Goal: Task Accomplishment & Management: Use online tool/utility

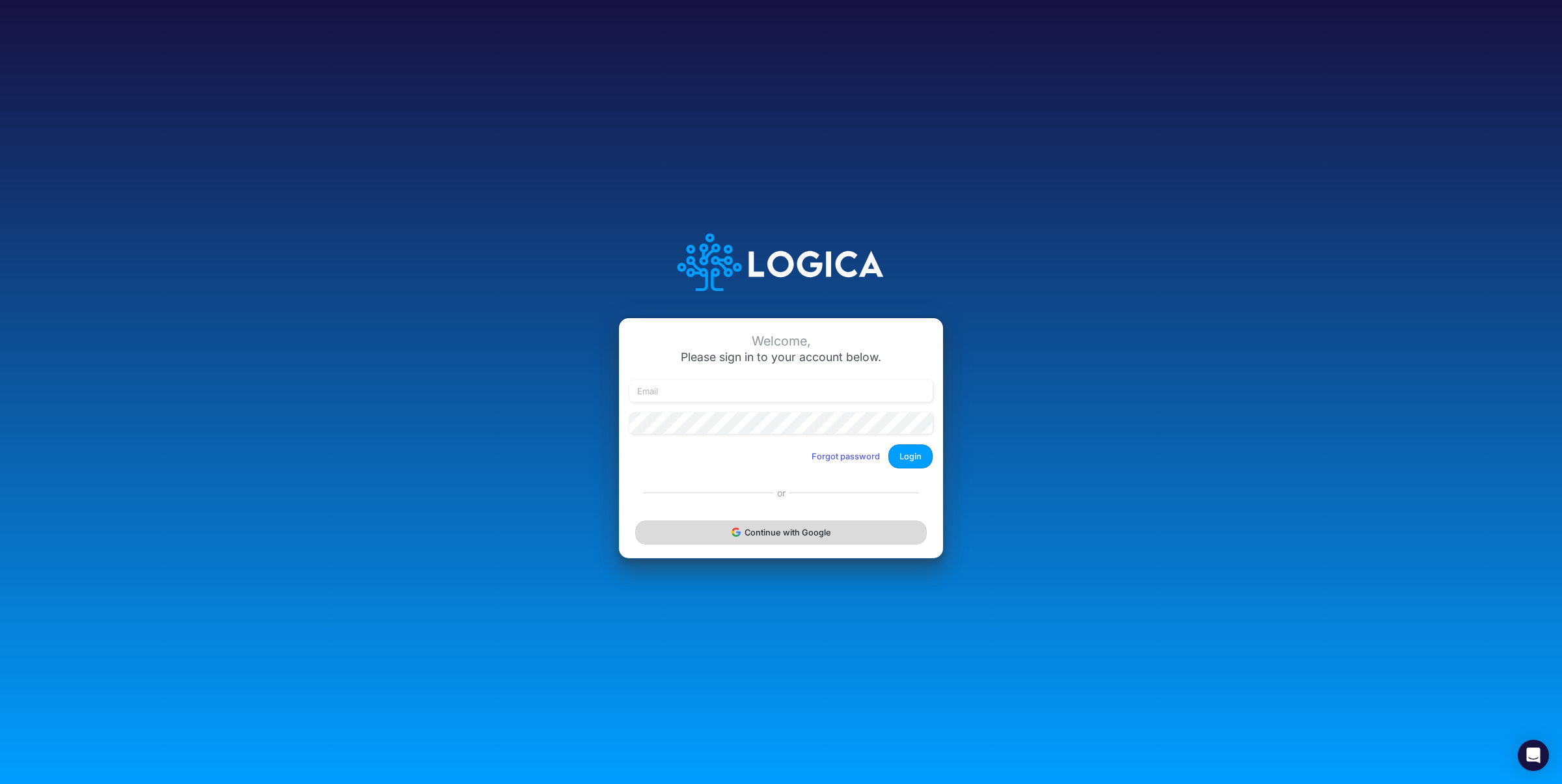
click at [801, 536] on button "Continue with Google" at bounding box center [781, 533] width 292 height 24
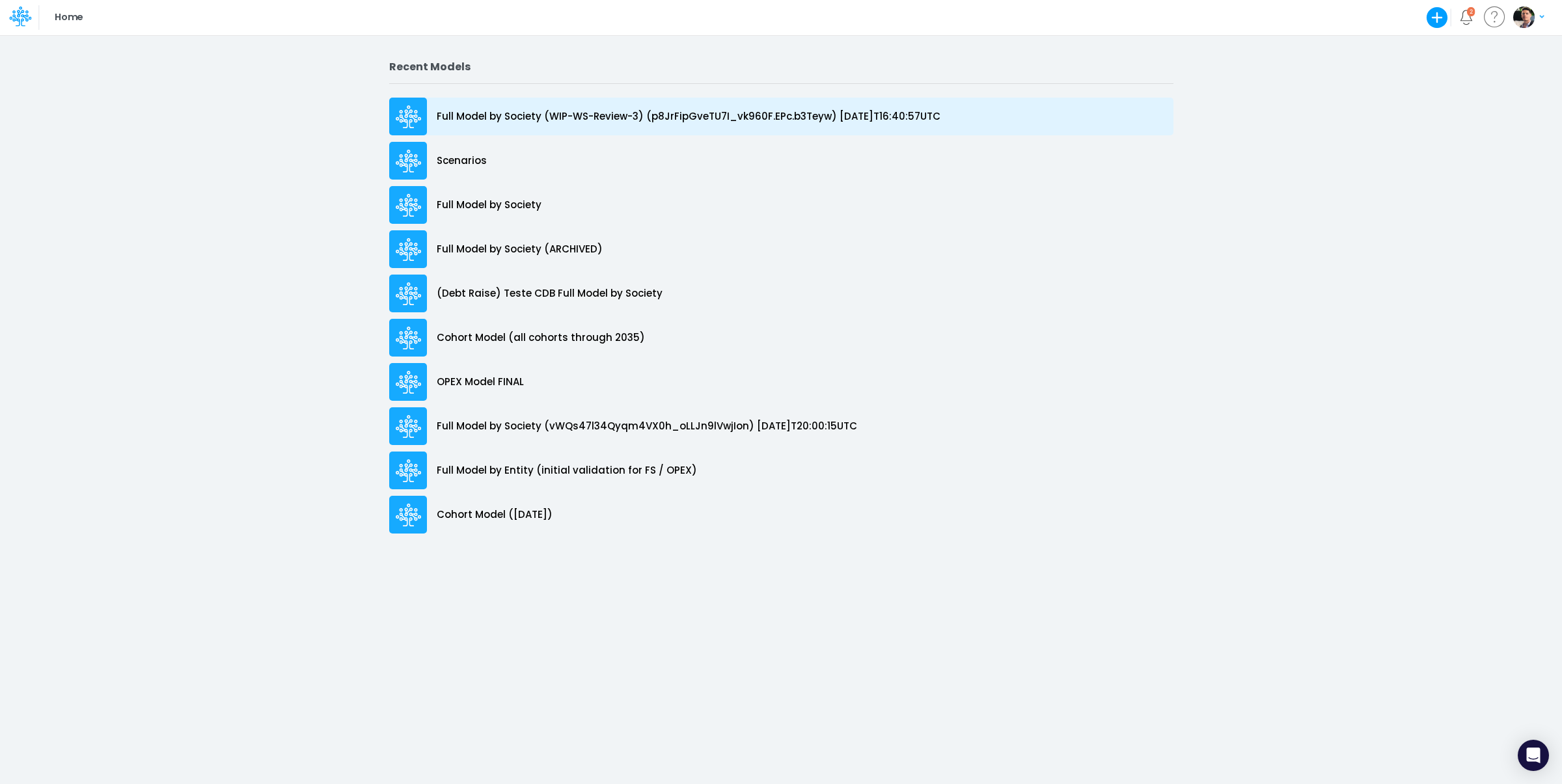
click at [523, 117] on p "Full Model by Society (WIP-WS-Review-3) (p8JrFipGveTU7I_vk960F.EPc.b3Teyw) [DAT…" at bounding box center [688, 117] width 504 height 15
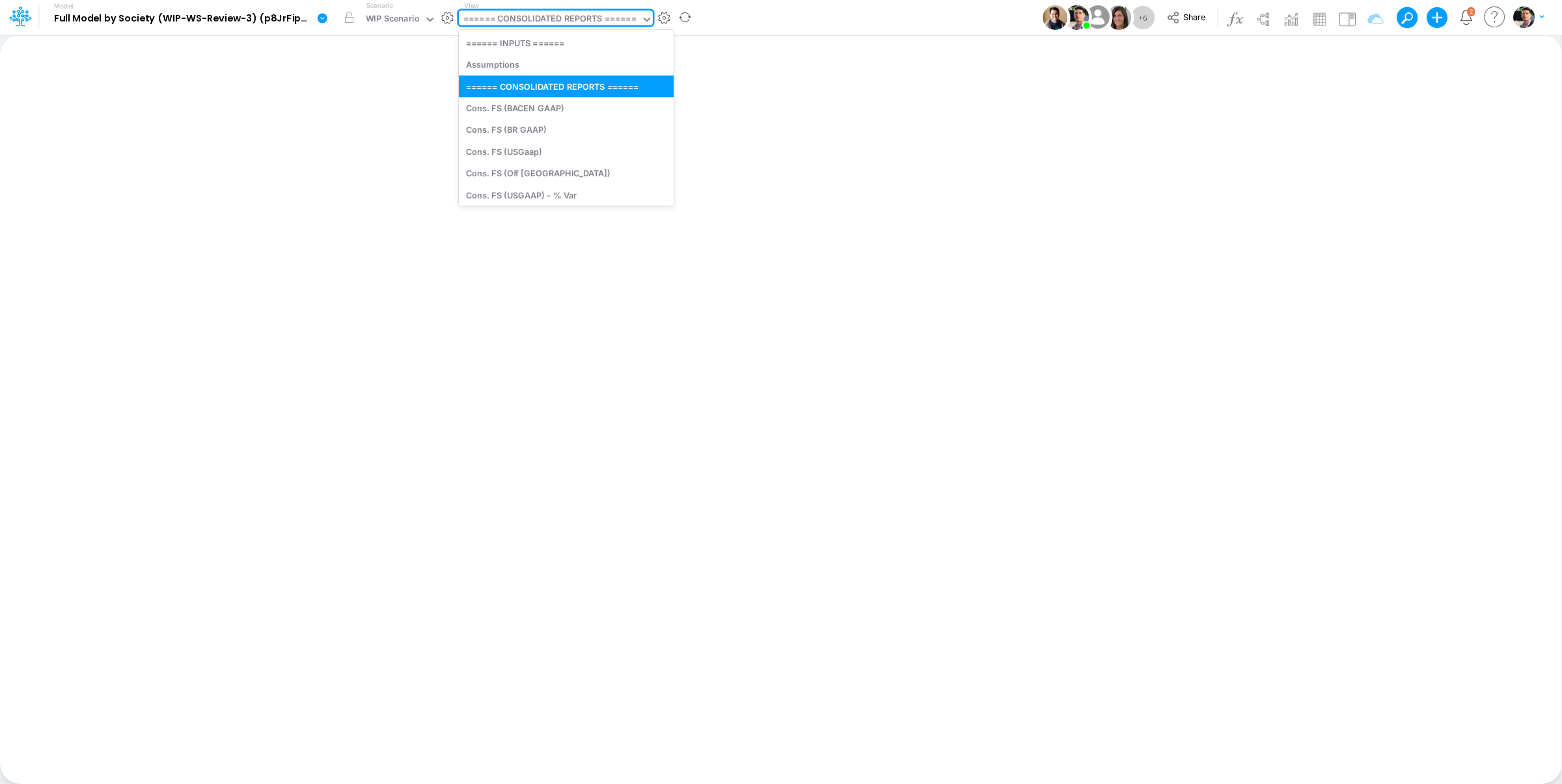
click at [592, 23] on div "====== CONSOLIDATED REPORTS ======" at bounding box center [550, 20] width 173 height 15
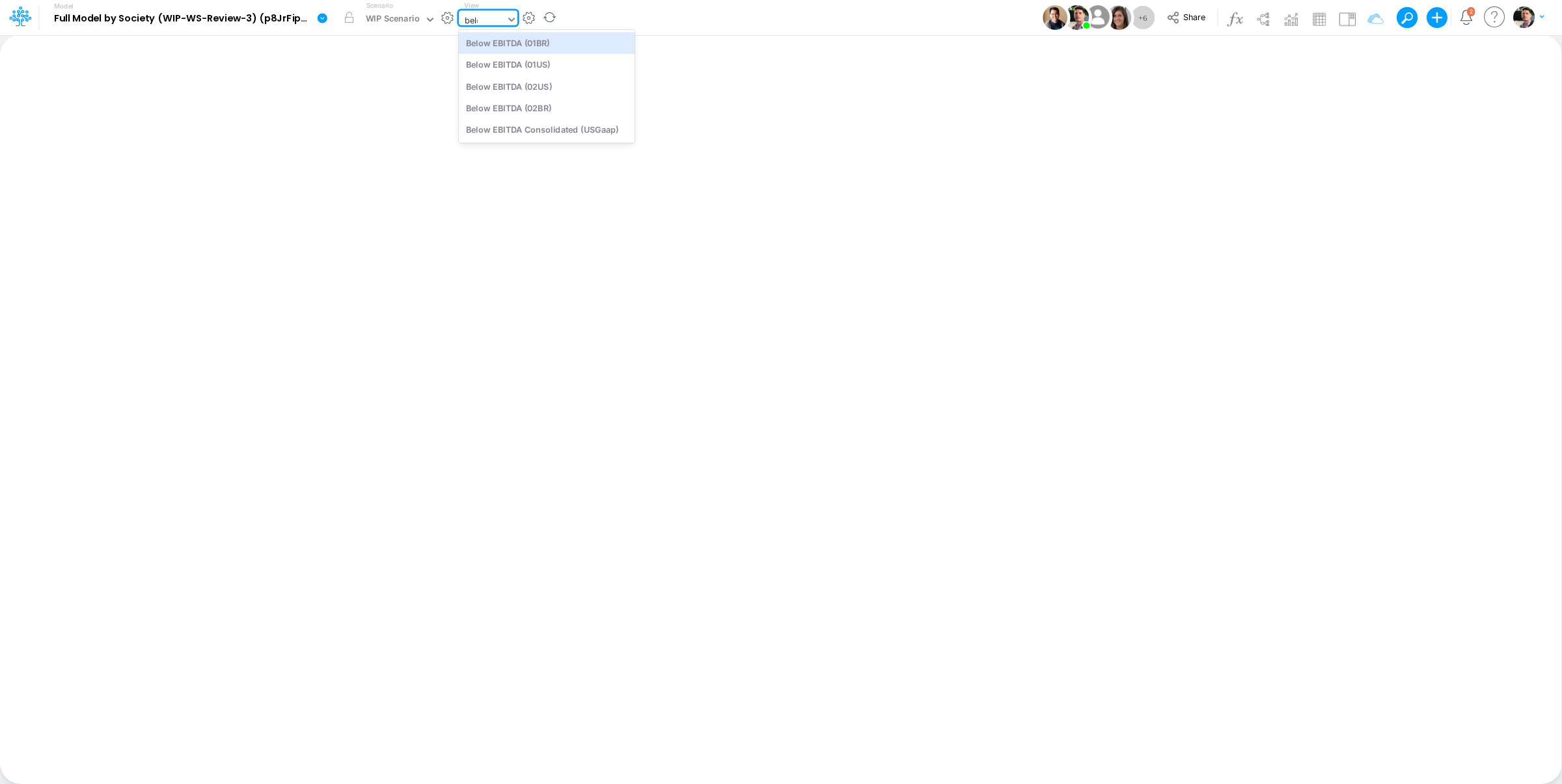
type input "below"
click at [545, 43] on div "Below EBITDA (01BR)" at bounding box center [547, 42] width 176 height 22
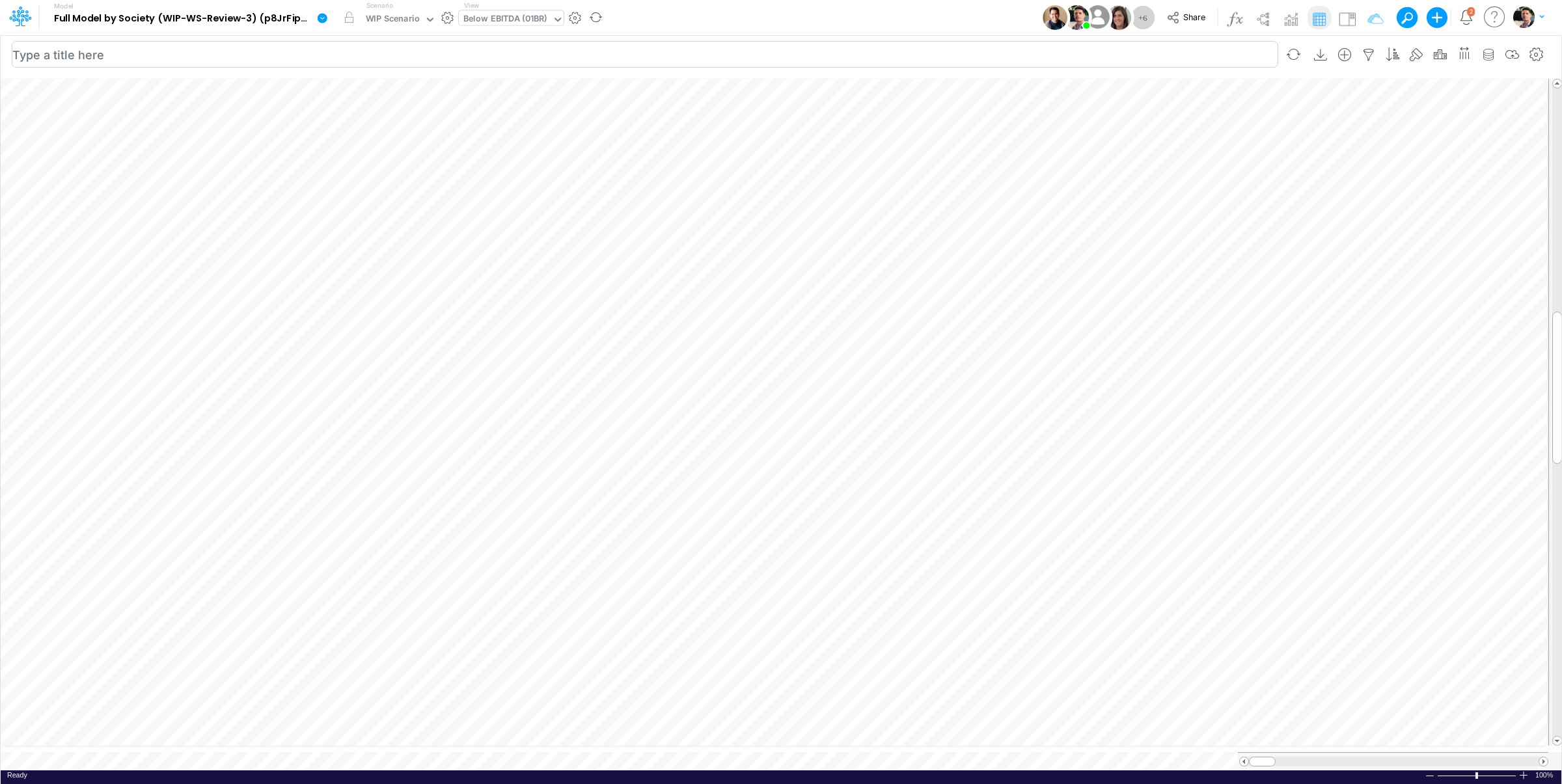
scroll to position [5, 44]
click at [1066, 507] on icon "button" at bounding box center [1060, 507] width 19 height 13
click at [1065, 472] on icon "button" at bounding box center [1060, 472] width 19 height 13
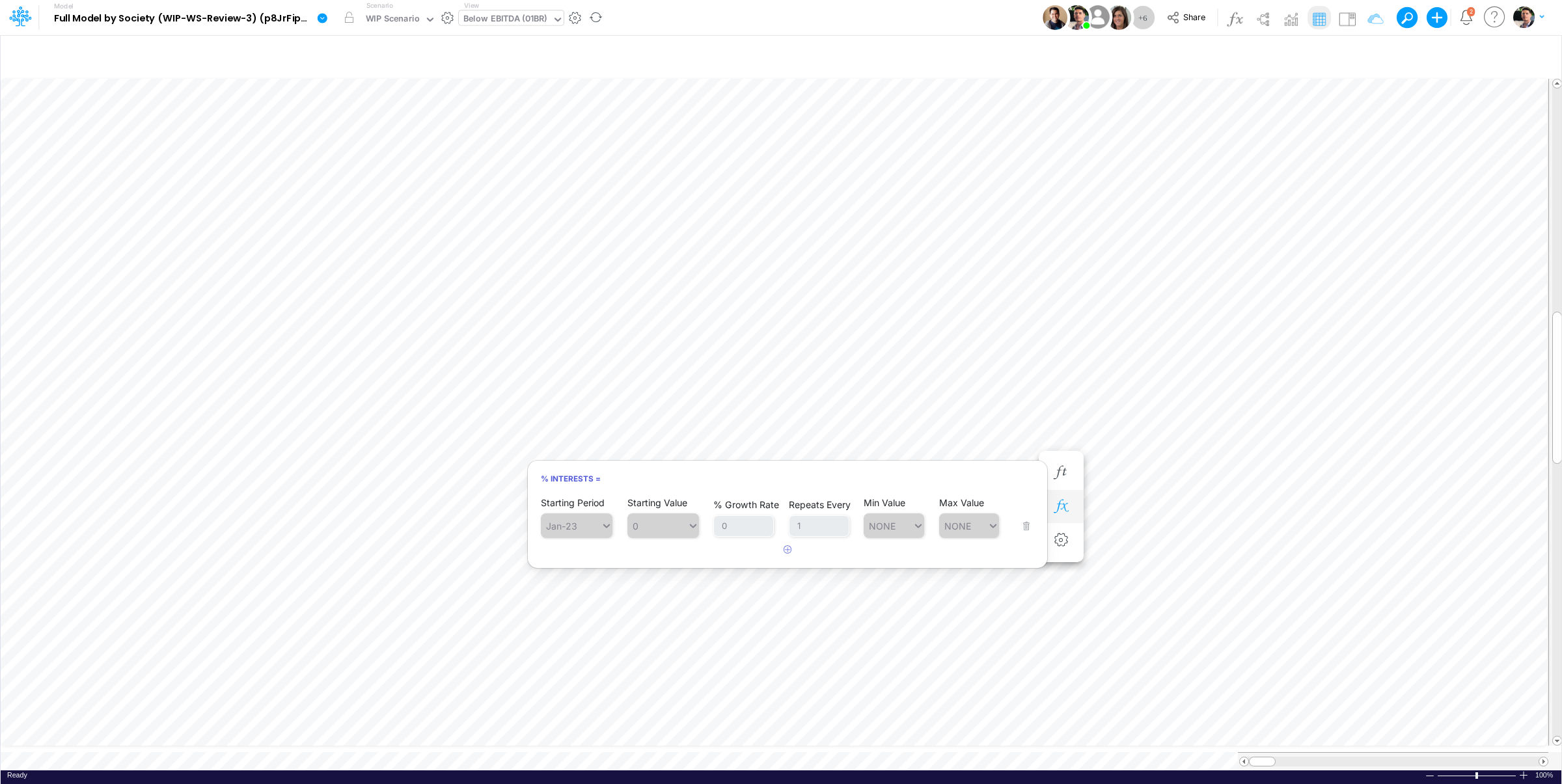
click at [1063, 505] on icon "button" at bounding box center [1060, 507] width 19 height 13
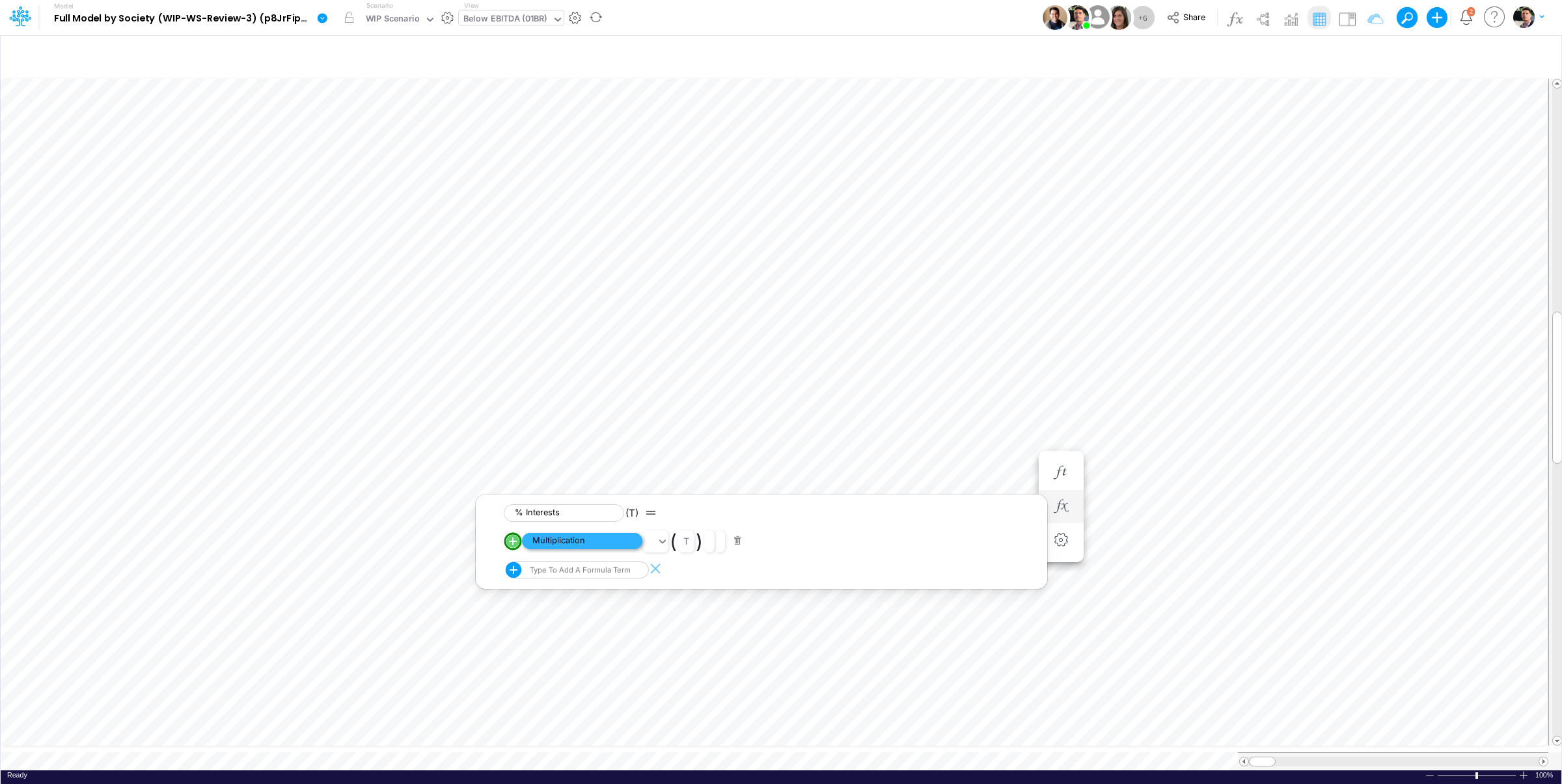
click at [589, 543] on span "Multiplication" at bounding box center [582, 541] width 121 height 16
